Goal: Share content

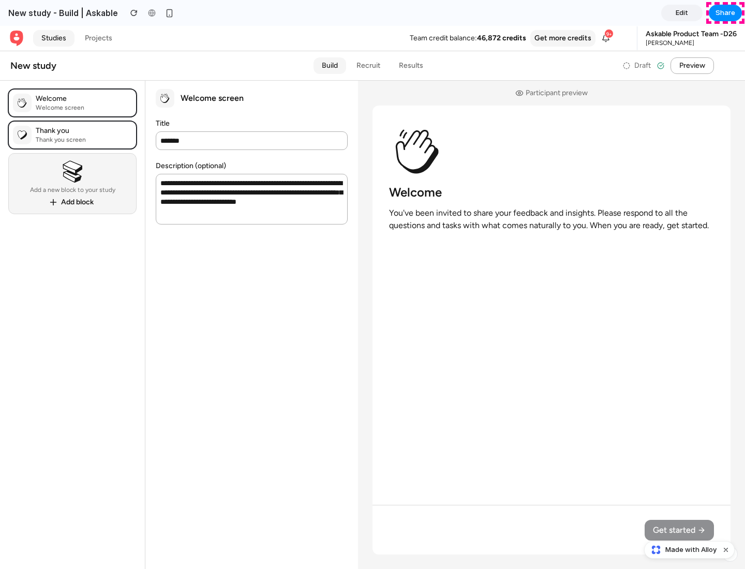
click at [725, 13] on span "Share" at bounding box center [726, 13] width 20 height 10
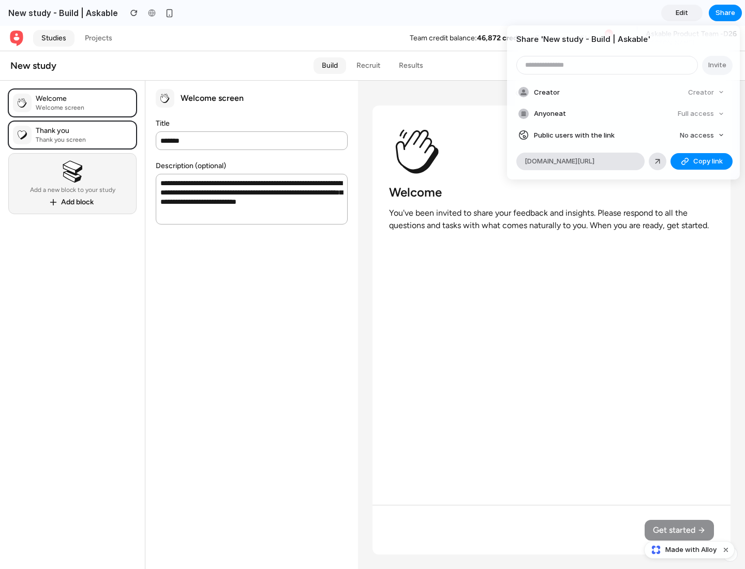
click at [702, 161] on span "Copy link" at bounding box center [707, 161] width 29 height 10
click at [691, 550] on div "Share ' New study - Build | Askable ' Invite Creator Creator Anyone at Full acc…" at bounding box center [372, 284] width 745 height 569
